Goal: Information Seeking & Learning: Learn about a topic

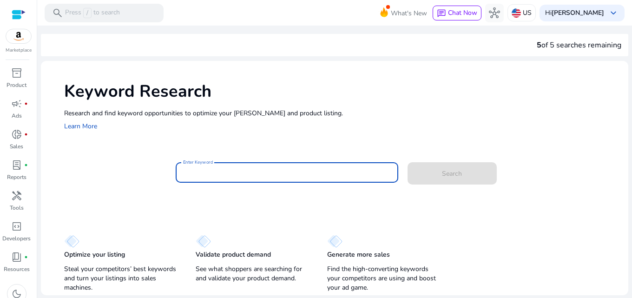
click at [219, 175] on input "Enter Keyword" at bounding box center [287, 172] width 208 height 10
paste input "**********"
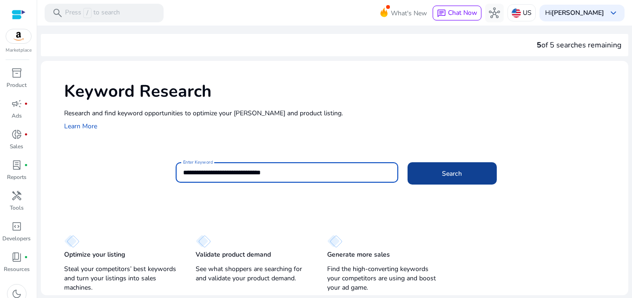
type input "**********"
click at [444, 168] on span at bounding box center [451, 173] width 89 height 22
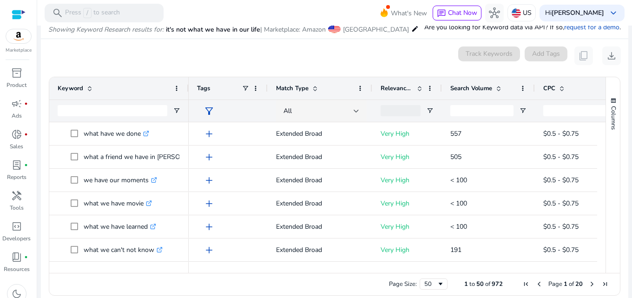
scroll to position [111, 0]
click at [127, 112] on input "Keyword Filter Input" at bounding box center [113, 109] width 110 height 11
paste input "**********"
type input "**********"
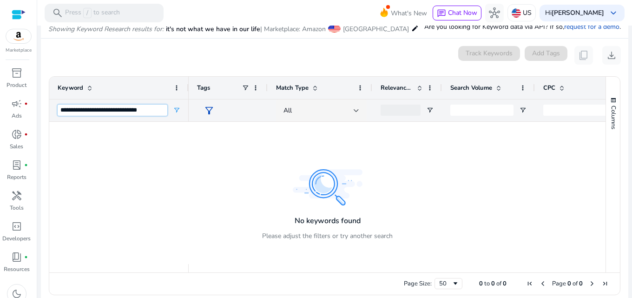
click at [141, 114] on input "**********" at bounding box center [113, 109] width 110 height 11
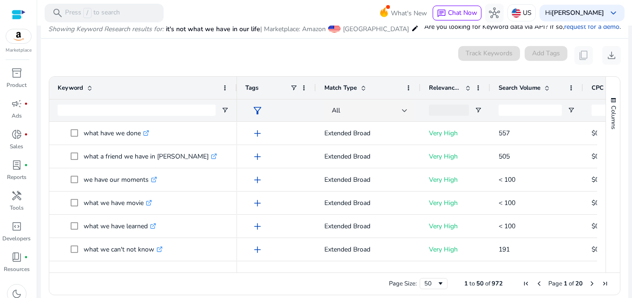
drag, startPoint x: 187, startPoint y: 89, endPoint x: 235, endPoint y: 87, distance: 48.3
click at [235, 87] on div at bounding box center [237, 88] width 4 height 22
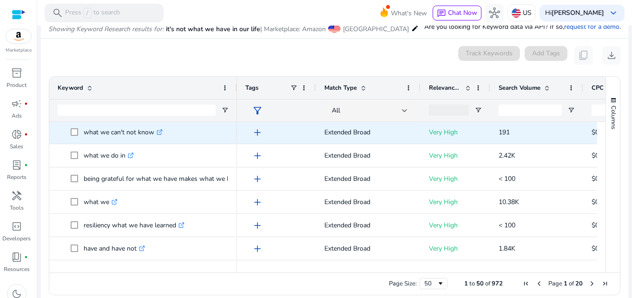
scroll to position [139, 0]
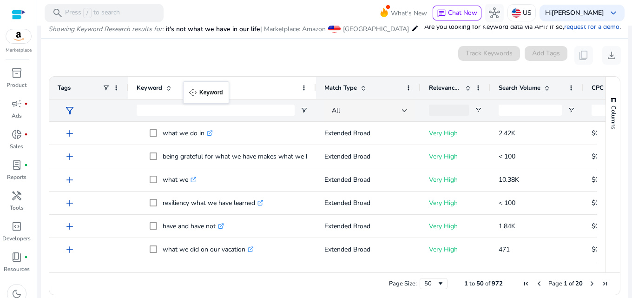
drag, startPoint x: 234, startPoint y: 87, endPoint x: 188, endPoint y: 87, distance: 46.4
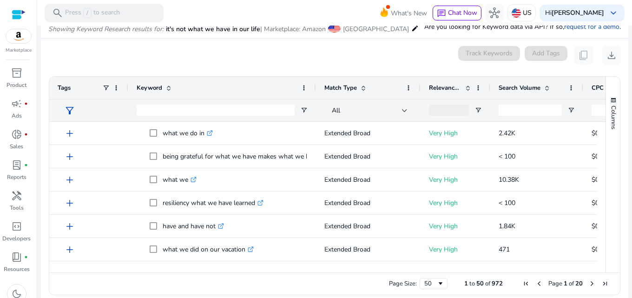
scroll to position [0, 0]
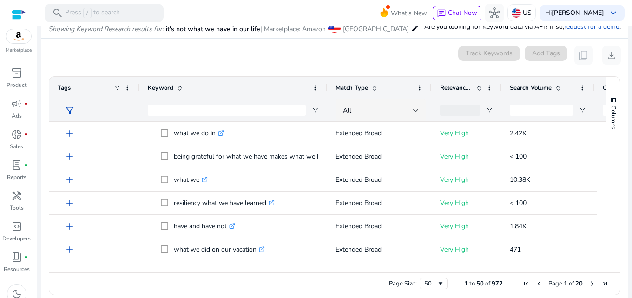
drag, startPoint x: 127, startPoint y: 85, endPoint x: 60, endPoint y: 85, distance: 66.9
click at [60, 85] on div "Tags" at bounding box center [94, 88] width 90 height 22
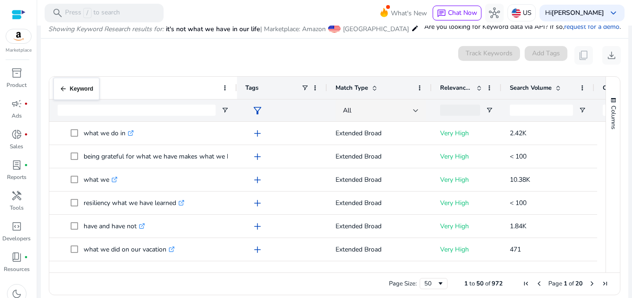
drag, startPoint x: 229, startPoint y: 84, endPoint x: 58, endPoint y: 83, distance: 171.4
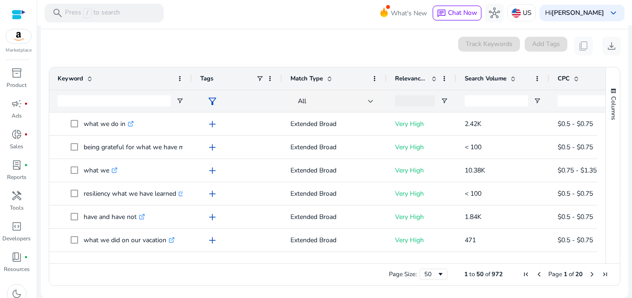
drag, startPoint x: 235, startPoint y: 79, endPoint x: 190, endPoint y: 88, distance: 45.9
click at [190, 88] on div at bounding box center [191, 78] width 4 height 22
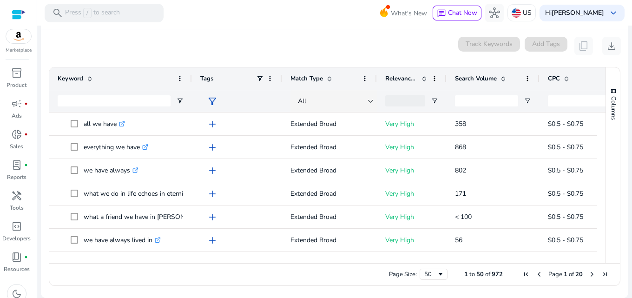
drag, startPoint x: 385, startPoint y: 80, endPoint x: 338, endPoint y: 79, distance: 47.8
click at [338, 79] on div "Match Type" at bounding box center [329, 78] width 95 height 22
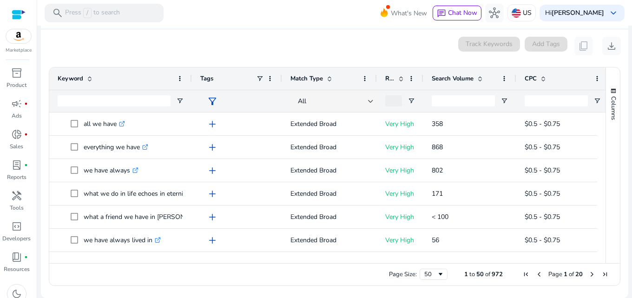
drag, startPoint x: 445, startPoint y: 79, endPoint x: 422, endPoint y: 79, distance: 23.2
click at [422, 79] on div at bounding box center [423, 78] width 4 height 22
drag, startPoint x: 571, startPoint y: 79, endPoint x: 555, endPoint y: 79, distance: 15.3
click at [596, 80] on span at bounding box center [596, 78] width 7 height 7
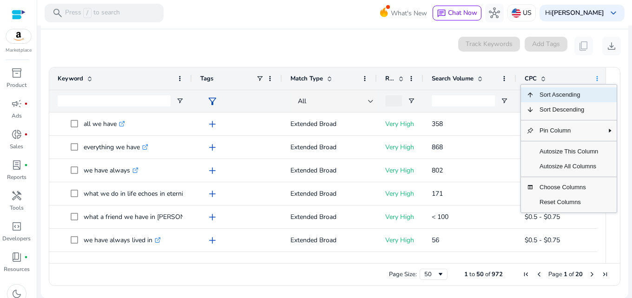
click at [596, 80] on span at bounding box center [596, 78] width 7 height 7
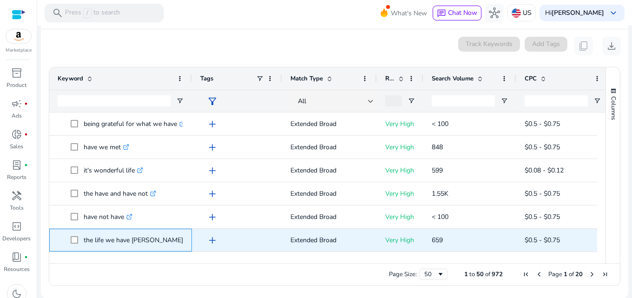
drag, startPoint x: 84, startPoint y: 240, endPoint x: 175, endPoint y: 241, distance: 91.5
click at [175, 241] on p "the life we have [PERSON_NAME] .st0{fill:#2c8af8}" at bounding box center [138, 239] width 108 height 19
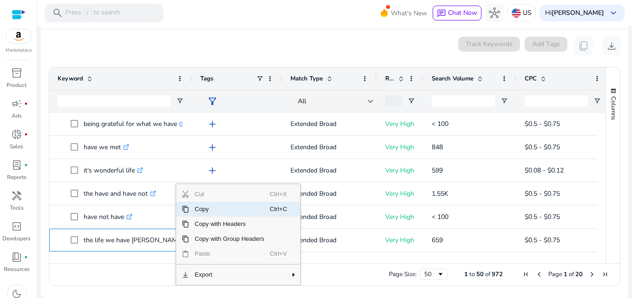
click at [209, 210] on span "Copy" at bounding box center [229, 209] width 81 height 15
